Goal: Share content

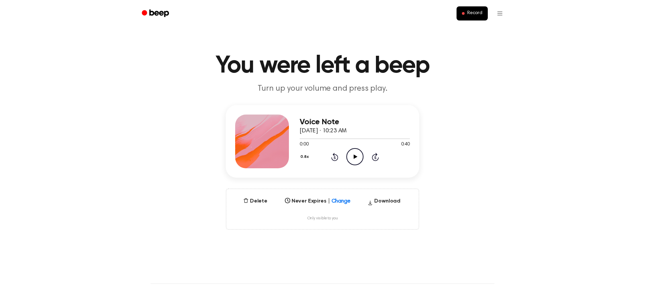
click at [359, 151] on icon "Play Audio" at bounding box center [354, 156] width 17 height 17
click at [259, 204] on button "Delete" at bounding box center [255, 201] width 30 height 8
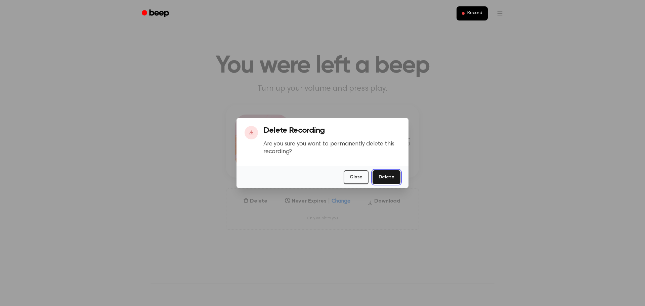
click at [390, 176] on button "Delete" at bounding box center [386, 177] width 28 height 14
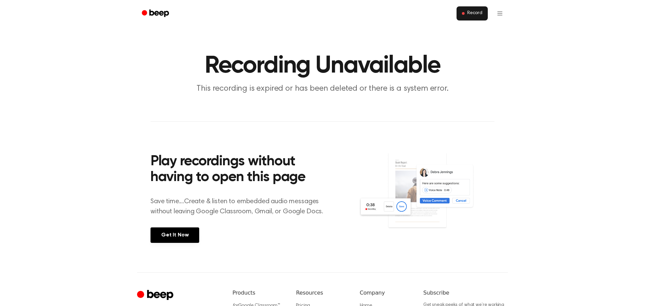
click at [465, 13] on button "Record" at bounding box center [471, 13] width 31 height 14
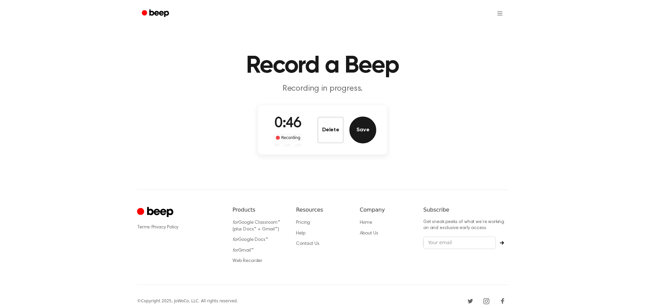
click at [358, 123] on button "Save" at bounding box center [362, 130] width 27 height 27
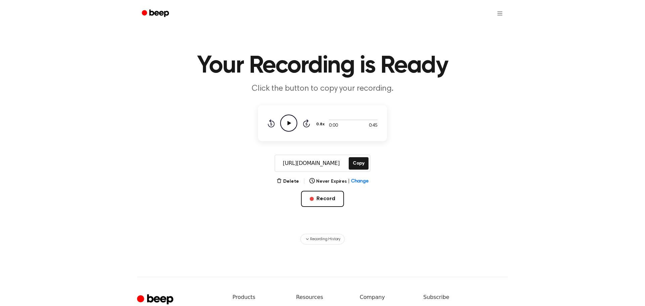
click at [292, 121] on icon "Play Audio" at bounding box center [288, 123] width 17 height 17
click at [361, 163] on button "Copy" at bounding box center [359, 163] width 20 height 12
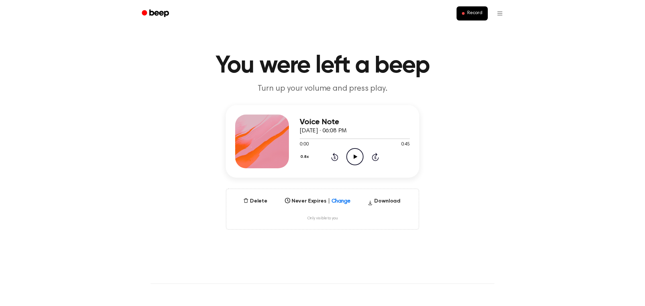
click at [354, 155] on icon at bounding box center [355, 156] width 4 height 4
click at [354, 155] on icon at bounding box center [354, 156] width 3 height 4
